Goal: Browse casually

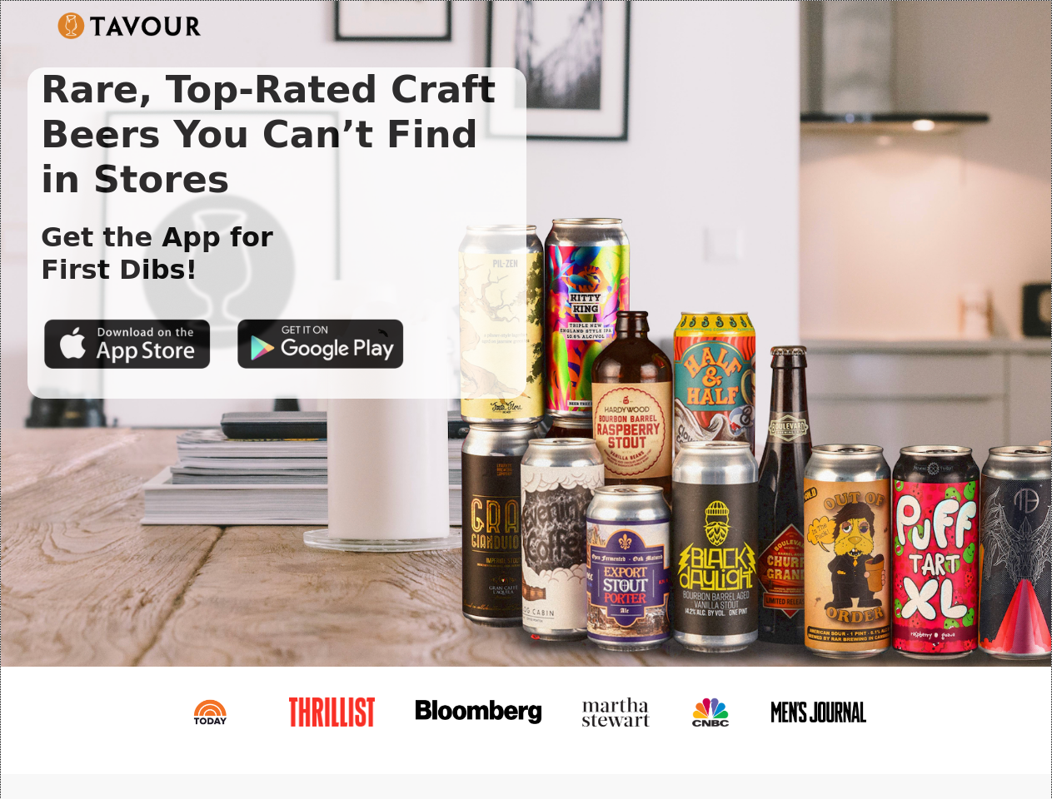
click at [129, 26] on img at bounding box center [129, 25] width 144 height 27
